Goal: Task Accomplishment & Management: Use online tool/utility

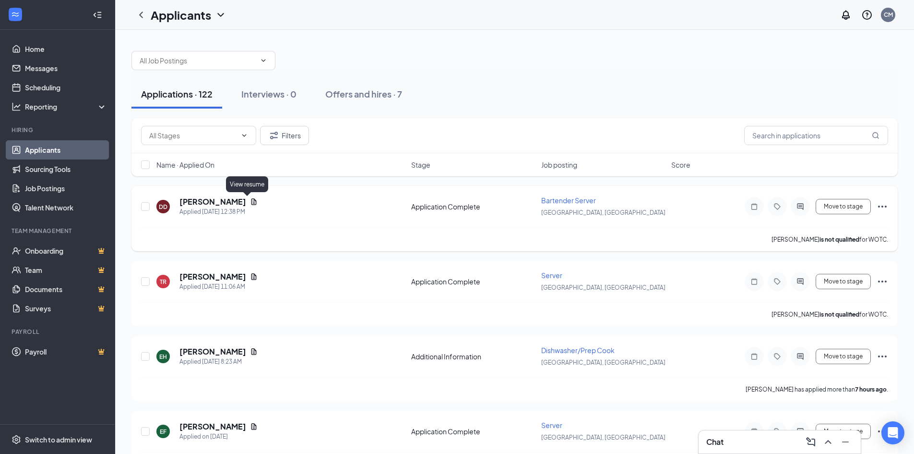
click at [250, 200] on icon "Document" at bounding box center [254, 202] width 8 height 8
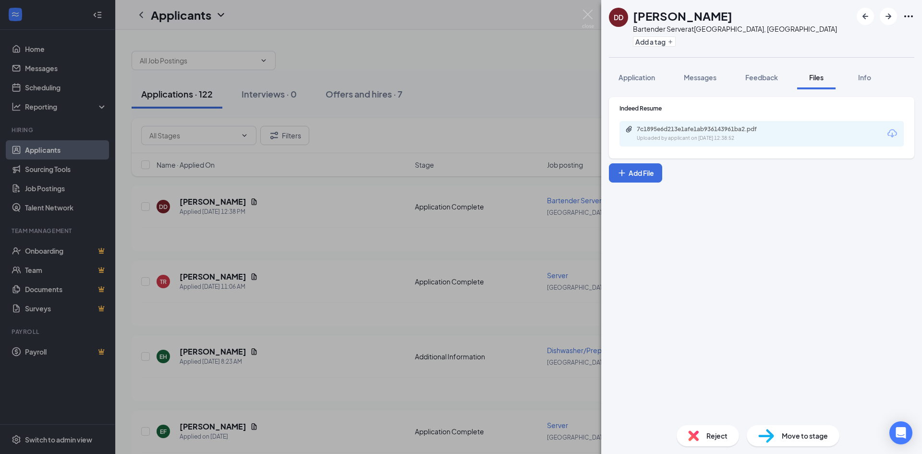
click at [715, 136] on div "Uploaded by applicant on [DATE] 12:38:52" at bounding box center [708, 138] width 144 height 8
click at [331, 246] on div "DD [PERSON_NAME] Bartender Server at [GEOGRAPHIC_DATA], [GEOGRAPHIC_DATA] Add a…" at bounding box center [461, 227] width 922 height 454
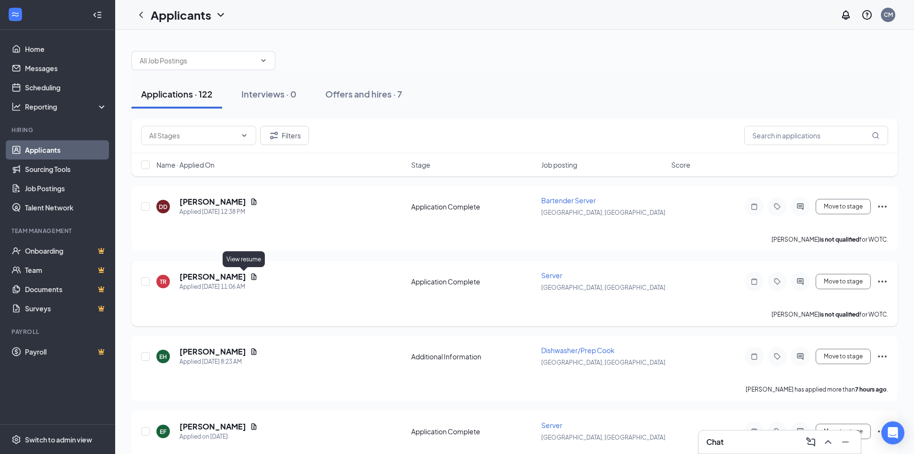
click at [252, 277] on icon "Document" at bounding box center [254, 276] width 5 height 6
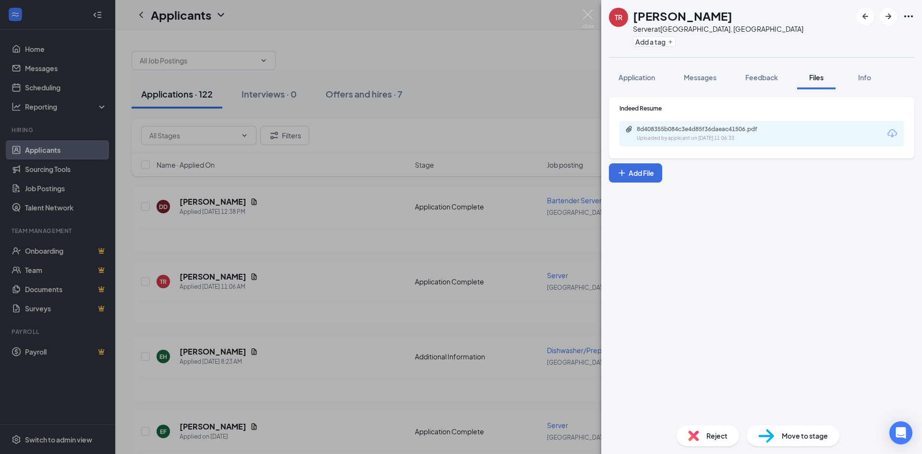
click at [681, 125] on div "8d408355b084c3e4d85f36daeac41506.pdf" at bounding box center [703, 129] width 134 height 8
click at [329, 303] on div "TR [PERSON_NAME] Server at [GEOGRAPHIC_DATA], [GEOGRAPHIC_DATA] Add a tag Appli…" at bounding box center [461, 227] width 922 height 454
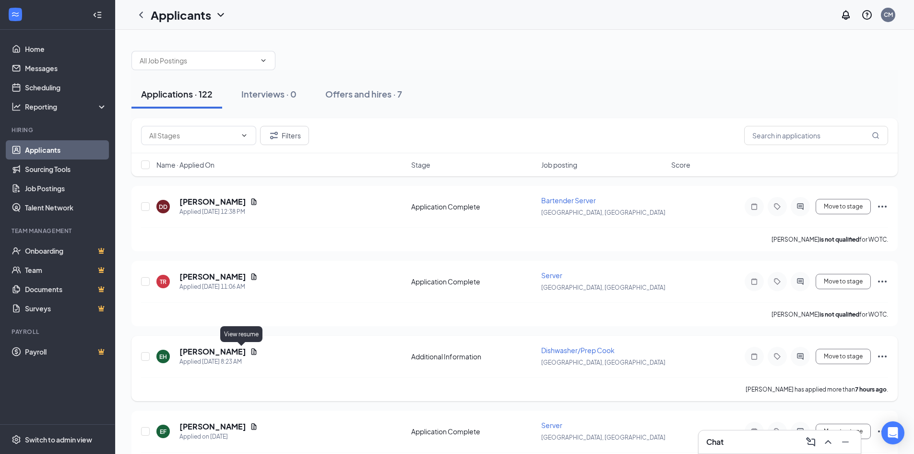
click at [250, 352] on icon "Document" at bounding box center [254, 351] width 8 height 8
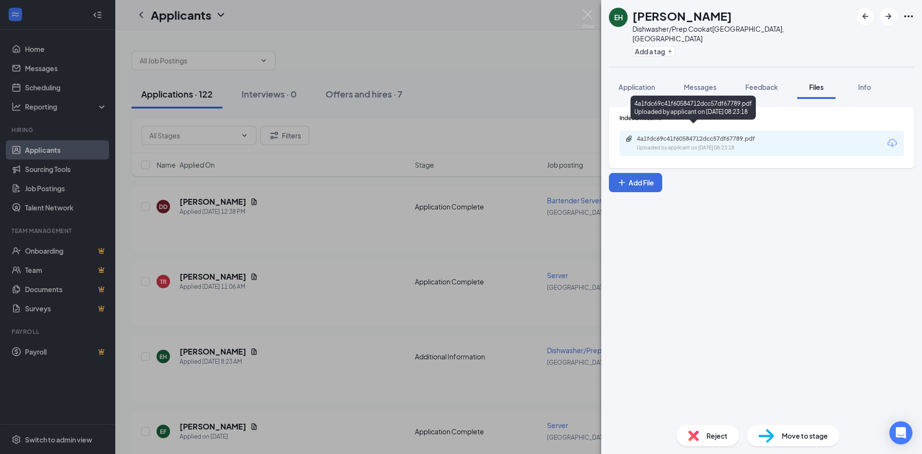
click at [693, 135] on div "4a1fdc69c41f60584712dcc57df67789.pdf Uploaded by applicant on [DATE] 08:23:18" at bounding box center [703, 143] width 156 height 17
click at [359, 277] on div "EH [PERSON_NAME]/Prep Cook at [GEOGRAPHIC_DATA], [GEOGRAPHIC_DATA] Add a tag Ap…" at bounding box center [461, 227] width 922 height 454
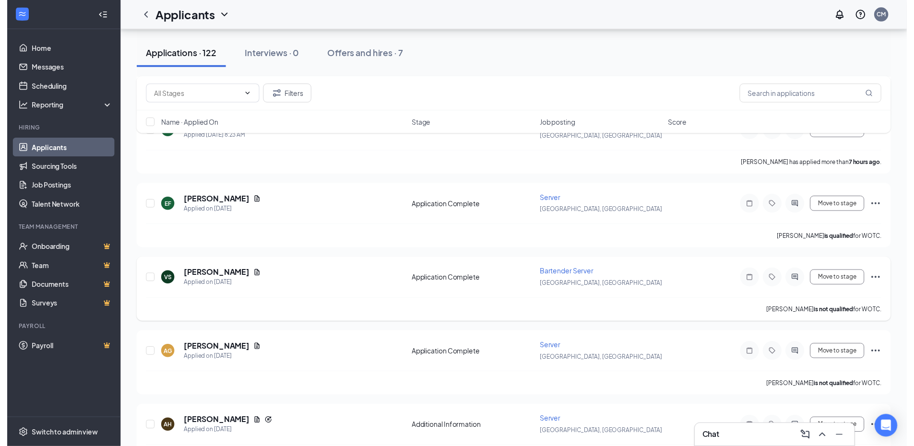
scroll to position [240, 0]
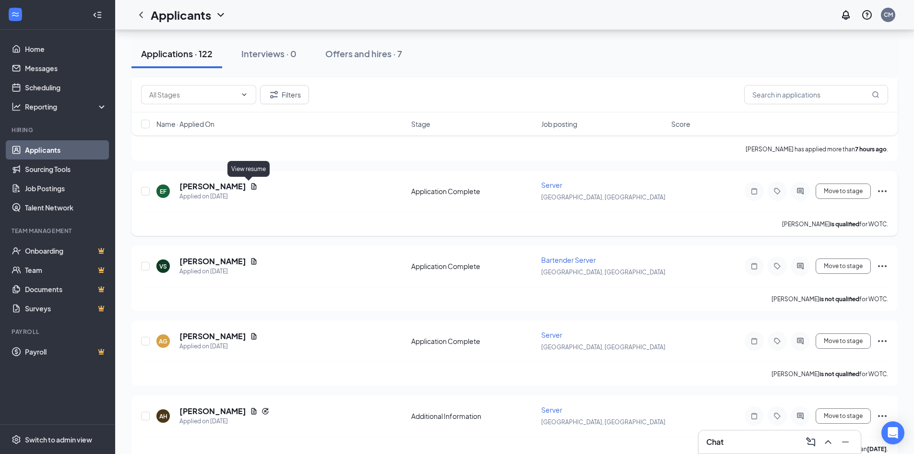
click at [250, 186] on icon "Document" at bounding box center [254, 186] width 8 height 8
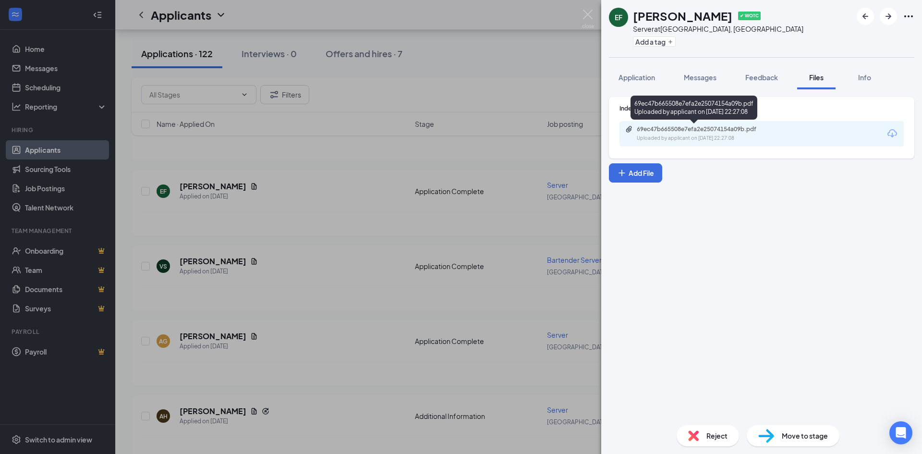
click at [711, 124] on div "69ec47b665508e7efa2e25074154a09b.pdf Uploaded by applicant on [DATE] 22:27:08" at bounding box center [761, 133] width 284 height 25
click at [708, 129] on div "69ec47b665508e7efa2e25074154a09b.pdf" at bounding box center [703, 129] width 134 height 8
click at [330, 206] on div "EF [PERSON_NAME] ✔ WOTC Server at [GEOGRAPHIC_DATA], [GEOGRAPHIC_DATA] Add a ta…" at bounding box center [461, 227] width 922 height 454
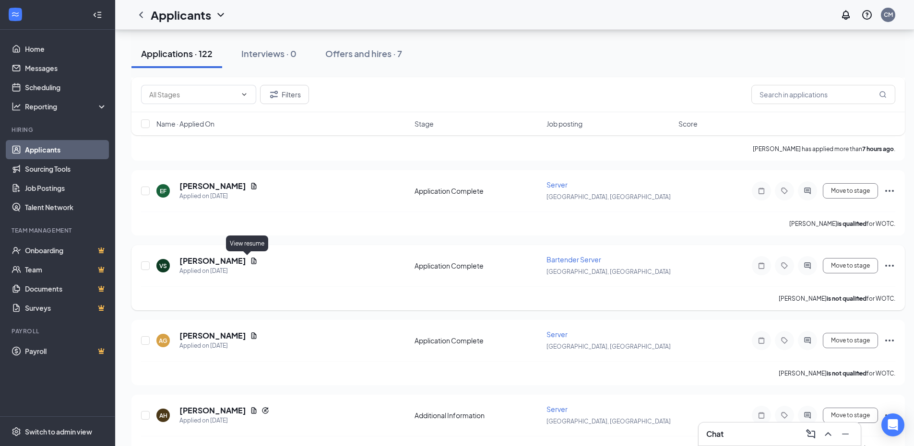
click at [250, 260] on icon "Document" at bounding box center [254, 261] width 8 height 8
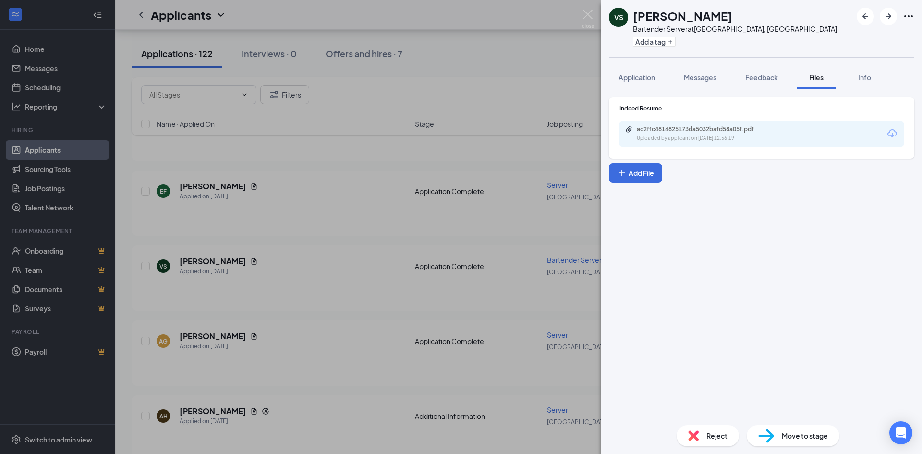
click at [723, 138] on div "Uploaded by applicant on [DATE] 12:56:19" at bounding box center [708, 138] width 144 height 8
click at [348, 233] on div "VS [PERSON_NAME] Bartender Server at [GEOGRAPHIC_DATA], [GEOGRAPHIC_DATA] Add a…" at bounding box center [461, 227] width 922 height 454
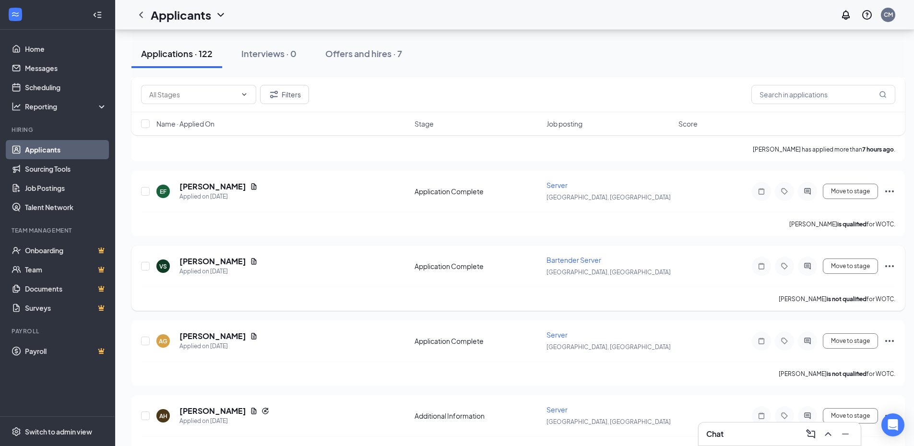
scroll to position [240, 0]
click at [252, 338] on icon "Document" at bounding box center [254, 336] width 5 height 6
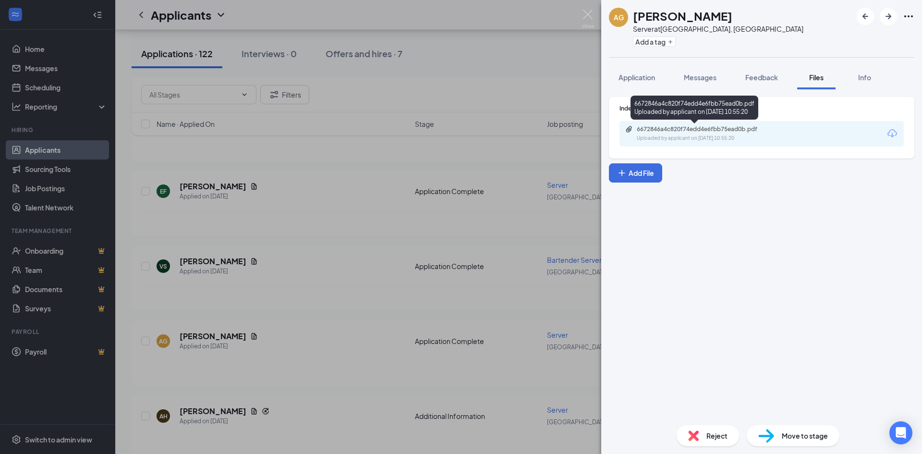
click at [707, 129] on div "6672846a4c820f74edd4e6fbb75ead0b.pdf" at bounding box center [703, 129] width 134 height 8
click at [363, 264] on div "AG [PERSON_NAME] Server at [GEOGRAPHIC_DATA], [GEOGRAPHIC_DATA] Add a tag Appli…" at bounding box center [461, 227] width 922 height 454
